Goal: Navigation & Orientation: Find specific page/section

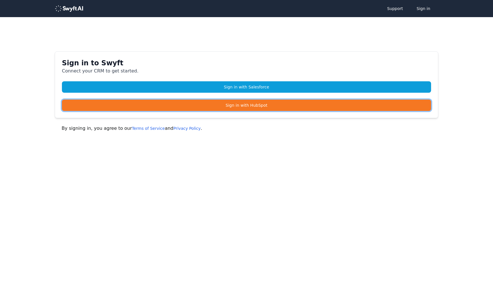
click at [166, 101] on link "Sign in with HubSpot" at bounding box center [246, 105] width 369 height 11
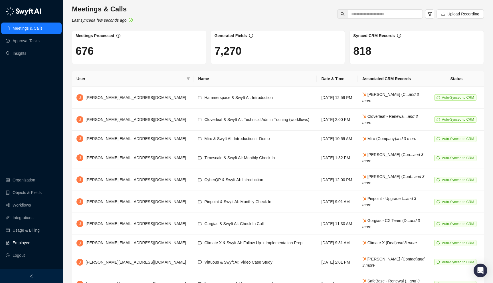
click at [21, 242] on link "Employee" at bounding box center [22, 242] width 18 height 11
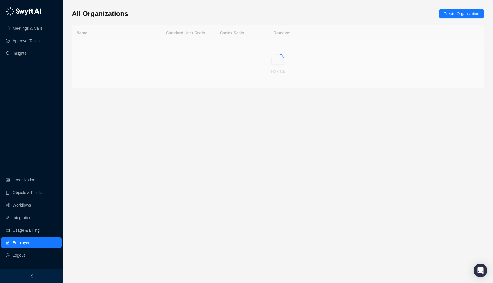
click at [24, 275] on div at bounding box center [31, 276] width 63 height 14
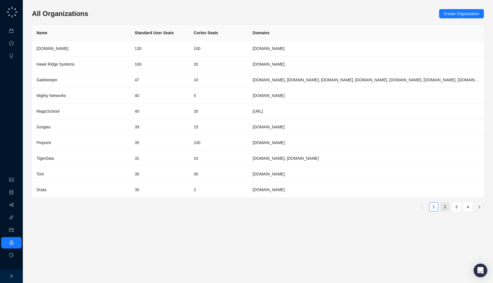
click at [443, 206] on link "2" at bounding box center [445, 207] width 9 height 9
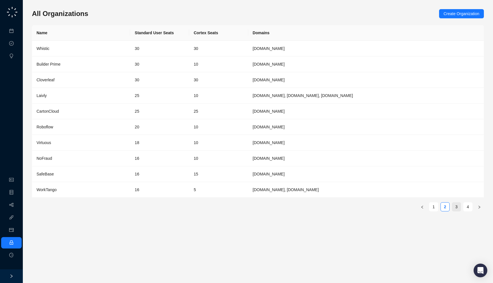
click at [455, 204] on link "3" at bounding box center [456, 207] width 9 height 9
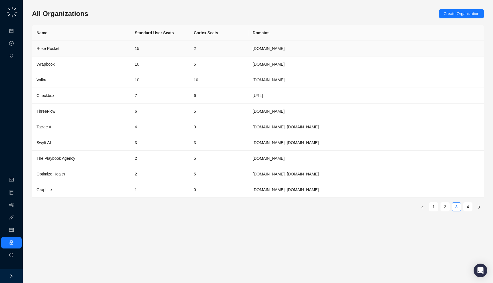
click at [168, 50] on td "15" at bounding box center [159, 49] width 59 height 16
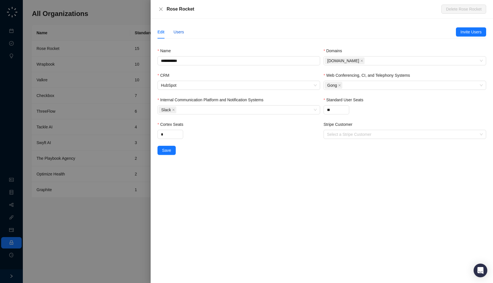
click at [181, 31] on div "Users" at bounding box center [179, 32] width 11 height 6
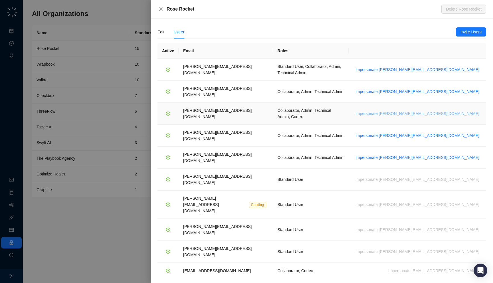
click at [442, 110] on span "Impersonate jane.h@roserocket.com" at bounding box center [418, 113] width 124 height 6
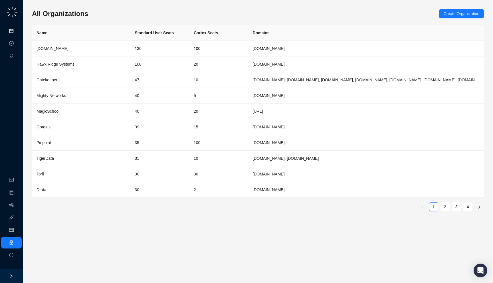
click at [17, 31] on link "Meetings & Calls" at bounding box center [32, 31] width 30 height 5
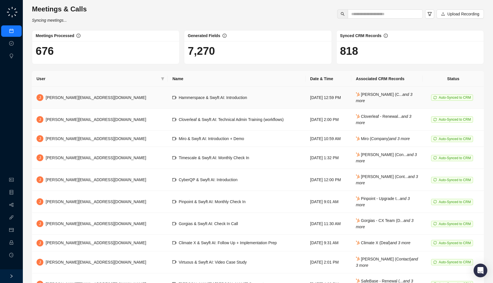
click at [306, 97] on td "[DATE] 12:59 PM" at bounding box center [329, 98] width 46 height 22
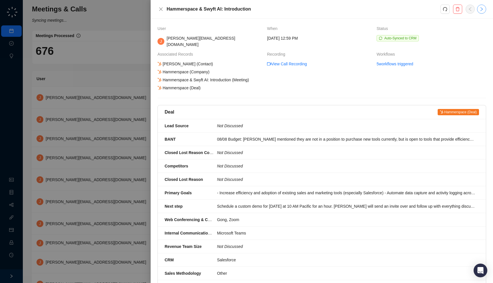
click at [484, 10] on icon "right" at bounding box center [482, 9] width 5 height 5
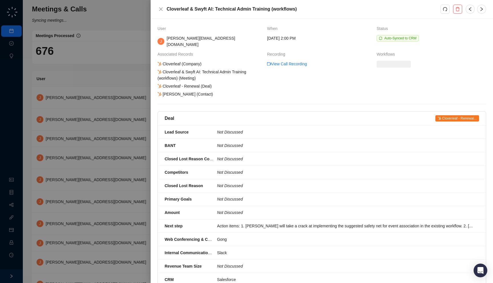
click at [117, 64] on div at bounding box center [246, 141] width 493 height 283
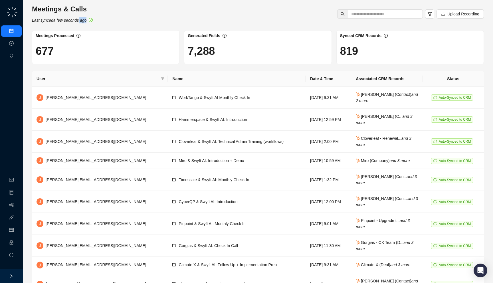
drag, startPoint x: 83, startPoint y: 24, endPoint x: 81, endPoint y: 23, distance: 2.9
click at [81, 23] on div "Meetings & Calls Last synced a few seconds ago Upload Recording Meetings Proces…" at bounding box center [258, 159] width 452 height 309
click at [112, 22] on div "Meetings & Calls Last synced a few seconds ago Upload Recording" at bounding box center [258, 14] width 456 height 19
click at [113, 24] on div "Meetings & Calls Last synced a few seconds ago Upload Recording Meetings Proces…" at bounding box center [258, 159] width 452 height 309
drag, startPoint x: 35, startPoint y: 27, endPoint x: 31, endPoint y: 31, distance: 6.5
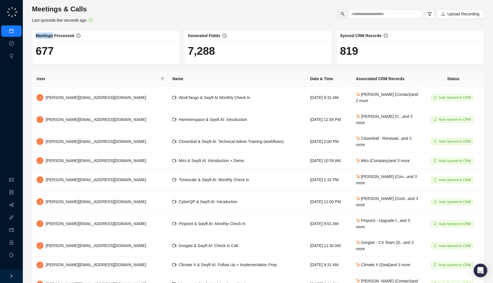
click at [32, 31] on div "Meetings & Calls Last synced a few seconds ago Upload Recording Meetings Proces…" at bounding box center [258, 159] width 452 height 309
click at [65, 40] on div "Meetings Processed" at bounding box center [105, 36] width 147 height 11
click at [59, 60] on div "677" at bounding box center [105, 52] width 147 height 23
drag, startPoint x: 99, startPoint y: 22, endPoint x: 100, endPoint y: 28, distance: 5.9
click at [100, 28] on div "Meetings & Calls Last synced a few seconds ago Upload Recording Meetings Proces…" at bounding box center [258, 159] width 452 height 309
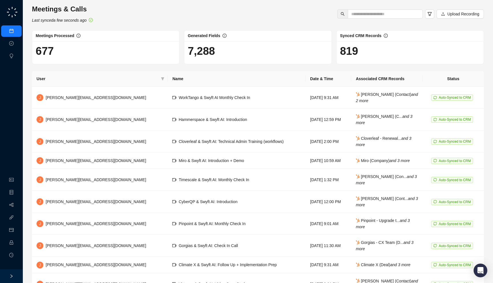
drag, startPoint x: 364, startPoint y: 48, endPoint x: 398, endPoint y: 62, distance: 37.5
click at [398, 62] on div "819" at bounding box center [410, 52] width 147 height 23
click at [232, 96] on td "WorkTango & Swyft AI Monthly Check In" at bounding box center [237, 98] width 138 height 22
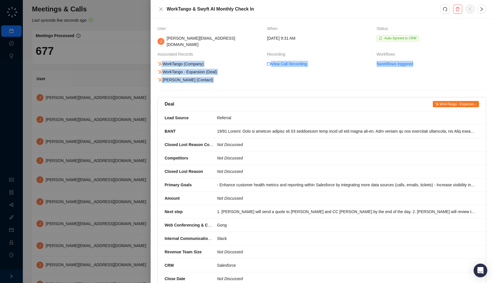
drag, startPoint x: 167, startPoint y: 73, endPoint x: 161, endPoint y: 59, distance: 16.0
click at [161, 59] on div "User When Status J [EMAIL_ADDRESS][DOMAIN_NAME] [DATE] 9:31 AM Auto-Synced to C…" at bounding box center [322, 261] width 329 height 472
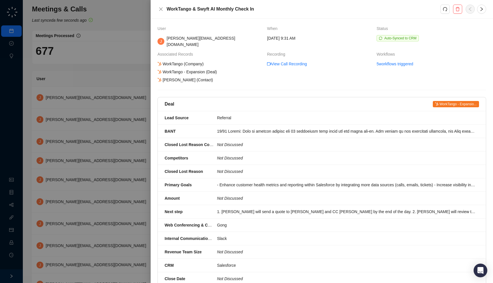
click at [180, 78] on div "User When Status J [EMAIL_ADDRESS][DOMAIN_NAME] [DATE] 9:31 AM Auto-Synced to C…" at bounding box center [322, 261] width 329 height 472
click at [391, 61] on link "5 workflows triggered" at bounding box center [395, 64] width 37 height 6
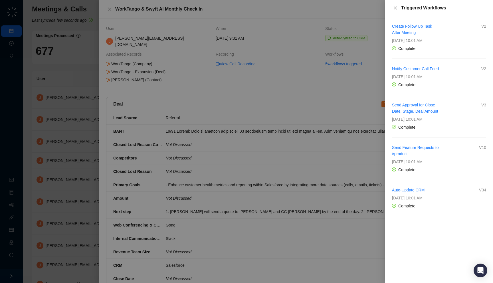
click at [352, 52] on div at bounding box center [246, 141] width 493 height 283
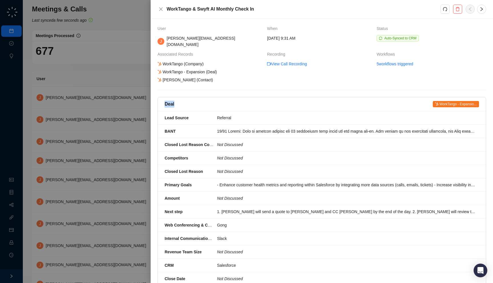
drag, startPoint x: 338, startPoint y: 76, endPoint x: 346, endPoint y: 78, distance: 8.3
click at [346, 78] on div "User When Status J [EMAIL_ADDRESS][DOMAIN_NAME] [DATE] 9:31 AM Auto-Synced to C…" at bounding box center [322, 261] width 329 height 472
click at [212, 101] on div "Deal WorkTango - Expansio..." at bounding box center [322, 104] width 315 height 7
click at [134, 76] on div at bounding box center [246, 141] width 493 height 283
